Goal: Task Accomplishment & Management: Use online tool/utility

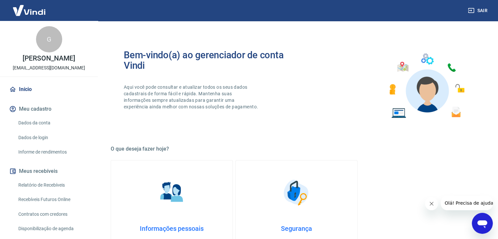
click at [33, 88] on link "Início" at bounding box center [49, 89] width 82 height 14
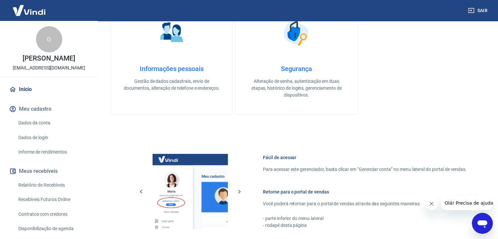
scroll to position [164, 0]
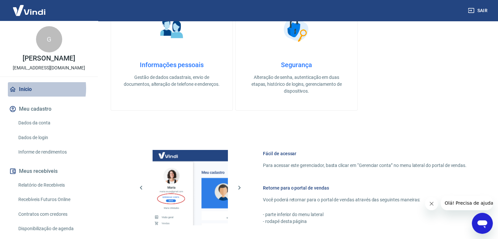
click at [27, 88] on link "Início" at bounding box center [49, 89] width 82 height 14
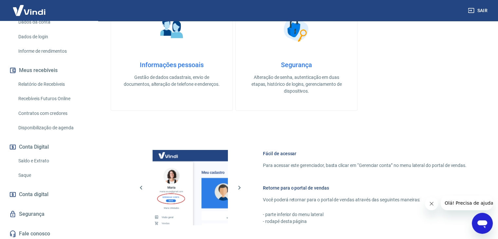
scroll to position [103, 0]
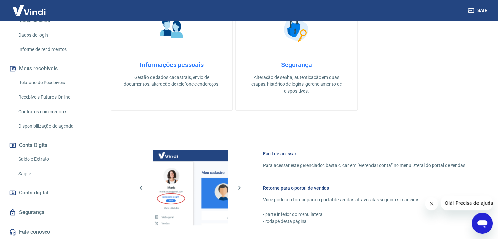
click at [45, 190] on span "Conta digital" at bounding box center [33, 192] width 29 height 9
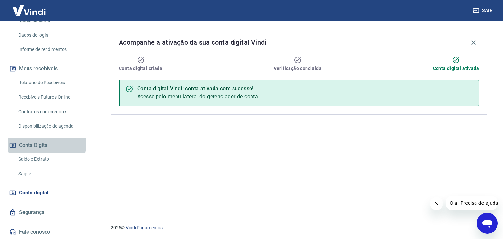
click at [37, 143] on button "Conta Digital" at bounding box center [49, 145] width 82 height 14
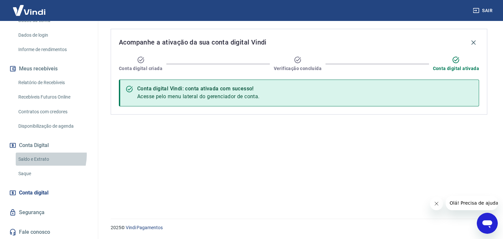
click at [37, 155] on link "Saldo e Extrato" at bounding box center [53, 159] width 74 height 13
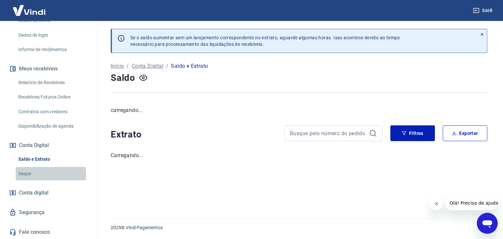
click at [32, 175] on link "Saque" at bounding box center [53, 173] width 74 height 13
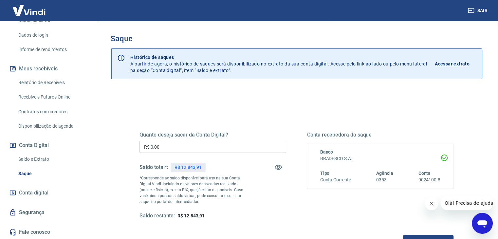
click at [226, 145] on input "R$ 0,00" at bounding box center [213, 147] width 147 height 12
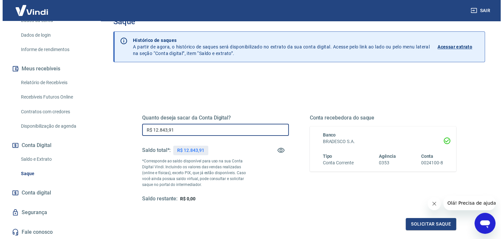
scroll to position [66, 0]
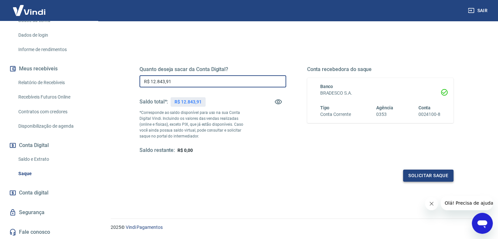
type input "R$ 12.843,91"
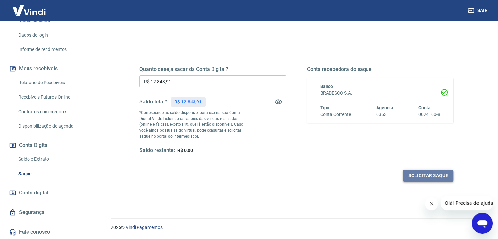
click at [417, 173] on button "Solicitar saque" at bounding box center [428, 176] width 50 height 12
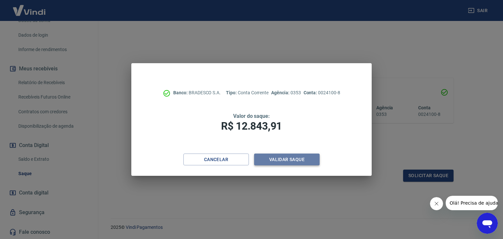
click at [298, 158] on button "Validar saque" at bounding box center [287, 160] width 66 height 12
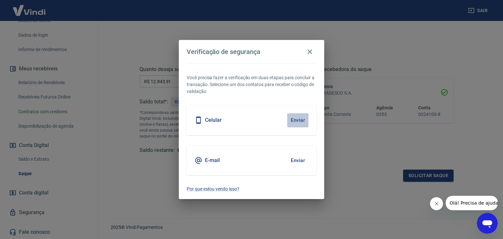
click at [297, 121] on button "Enviar" at bounding box center [297, 120] width 21 height 14
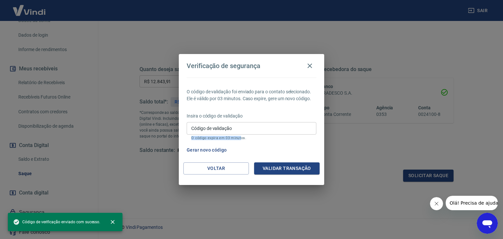
click at [240, 133] on div "Código de validação Código de validação O código expira em 03 minutos." at bounding box center [252, 131] width 130 height 18
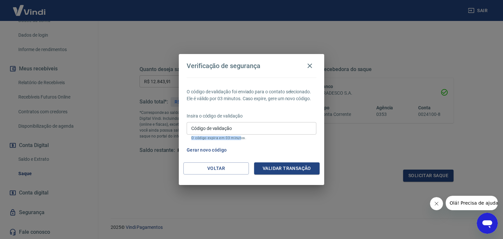
click at [262, 128] on input "Código de validação" at bounding box center [252, 128] width 130 height 12
type input "256644"
click at [274, 171] on button "Validar transação" at bounding box center [287, 168] width 66 height 12
